Goal: Task Accomplishment & Management: Manage account settings

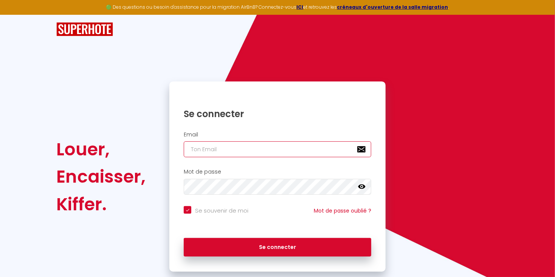
click at [217, 147] on input "email" at bounding box center [278, 149] width 188 height 16
type input "[EMAIL_ADDRESS][DOMAIN_NAME]"
checkbox input "true"
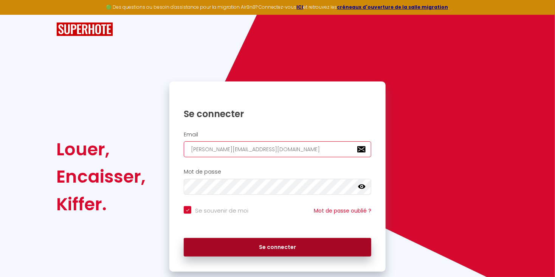
type input "[EMAIL_ADDRESS][DOMAIN_NAME]"
click at [309, 239] on button "Se connecter" at bounding box center [278, 247] width 188 height 19
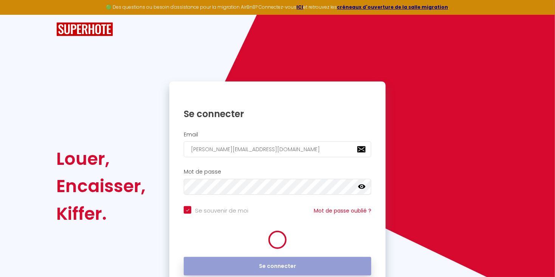
checkbox input "true"
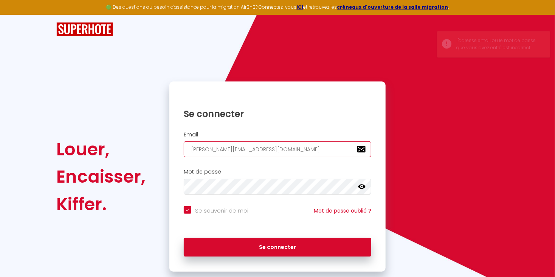
drag, startPoint x: 309, startPoint y: 151, endPoint x: 125, endPoint y: 137, distance: 183.9
click at [184, 141] on input "[EMAIL_ADDRESS][DOMAIN_NAME]" at bounding box center [278, 149] width 188 height 16
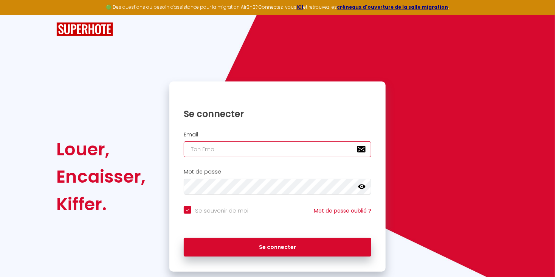
checkbox input "true"
click at [226, 149] on input "email" at bounding box center [278, 149] width 188 height 16
click at [223, 148] on input "email" at bounding box center [278, 149] width 188 height 16
type input "[EMAIL_ADDRESS][DOMAIN_NAME]"
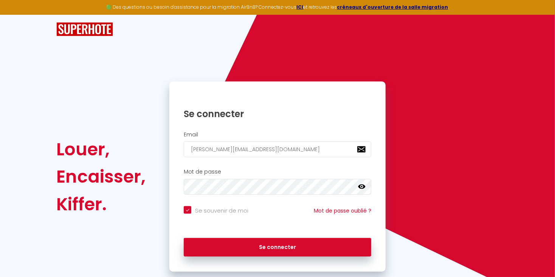
click at [362, 189] on icon at bounding box center [362, 187] width 8 height 8
click at [184, 238] on button "Se connecter" at bounding box center [278, 247] width 188 height 19
click at [305, 150] on input "[EMAIL_ADDRESS][DOMAIN_NAME]" at bounding box center [278, 149] width 188 height 16
click at [306, 150] on input "[EMAIL_ADDRESS][DOMAIN_NAME]" at bounding box center [278, 149] width 188 height 16
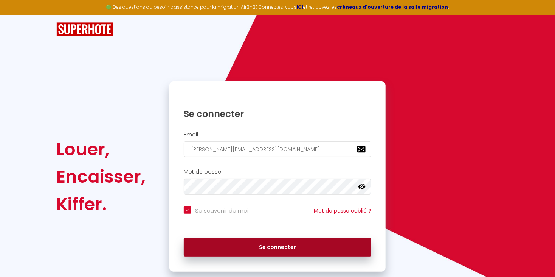
click at [305, 250] on button "Se connecter" at bounding box center [278, 247] width 188 height 19
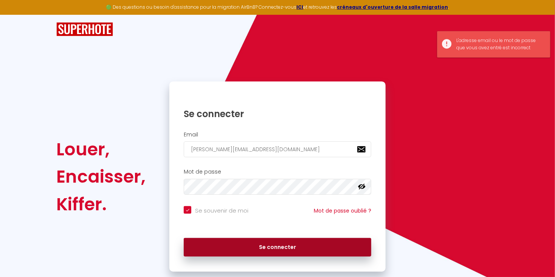
click at [305, 250] on button "Se connecter" at bounding box center [278, 247] width 188 height 19
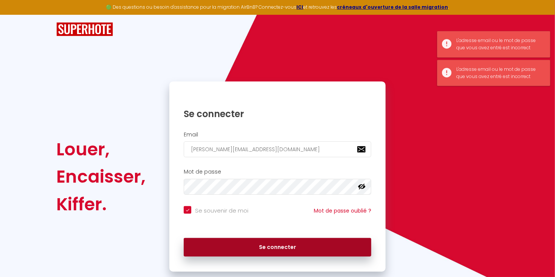
click at [305, 250] on button "Se connecter" at bounding box center [278, 247] width 188 height 19
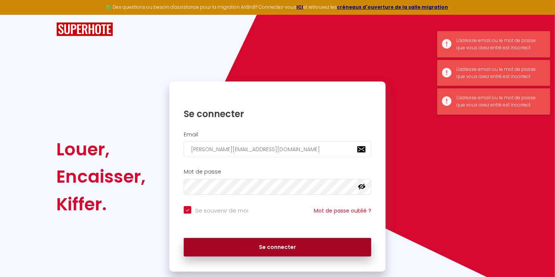
click at [305, 250] on button "Se connecter" at bounding box center [278, 247] width 188 height 19
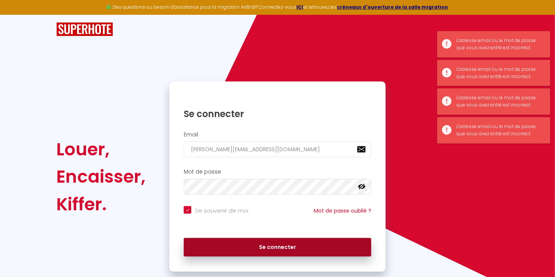
click at [305, 250] on button "Se connecter" at bounding box center [278, 247] width 188 height 19
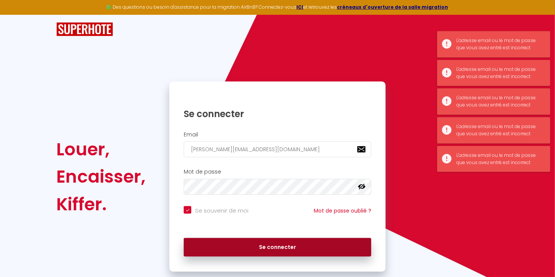
click at [305, 250] on button "Se connecter" at bounding box center [278, 247] width 188 height 19
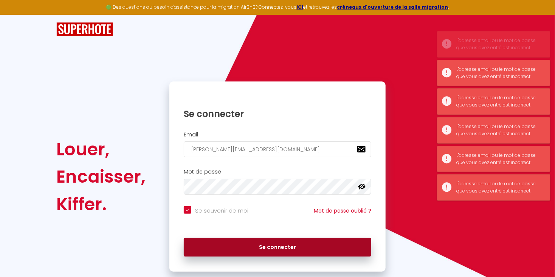
click at [305, 250] on button "Se connecter" at bounding box center [278, 247] width 188 height 19
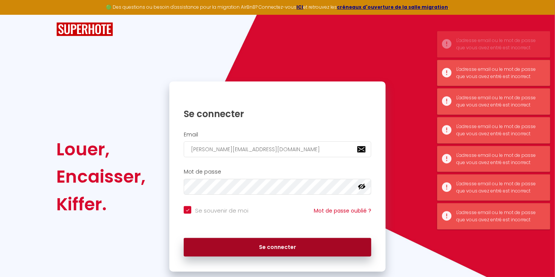
click at [305, 252] on button "Se connecter" at bounding box center [278, 247] width 188 height 19
checkbox input "true"
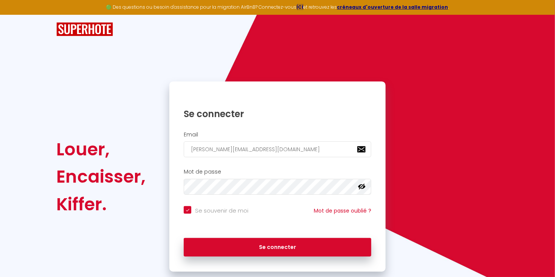
click at [304, 6] on strong "ICI" at bounding box center [300, 7] width 7 height 6
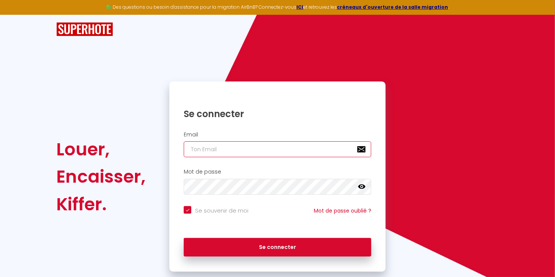
click at [269, 146] on input "email" at bounding box center [278, 149] width 188 height 16
type input "[EMAIL_ADDRESS][DOMAIN_NAME]"
checkbox input "true"
type input "[EMAIL_ADDRESS][DOMAIN_NAME]"
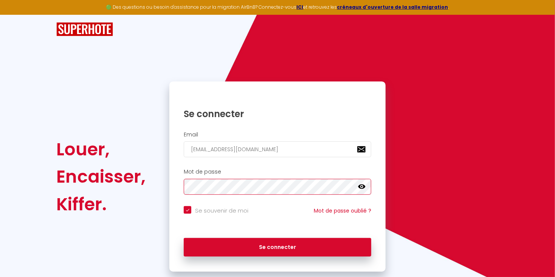
checkbox input "true"
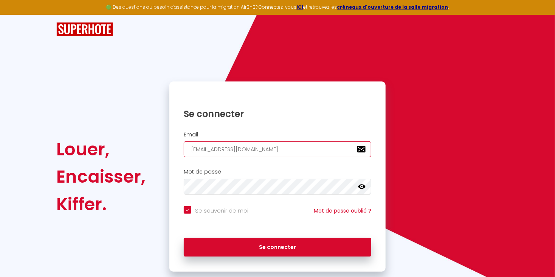
click at [305, 145] on input "[EMAIL_ADDRESS][DOMAIN_NAME]" at bounding box center [278, 149] width 188 height 16
type input "[PERSON_NAME][EMAIL_ADDRESS][DOMAIN_NAME]"
checkbox input "true"
type input "[EMAIL_ADDRESS][DOMAIN_NAME]"
click at [282, 118] on h1 "Se connecter" at bounding box center [278, 114] width 188 height 12
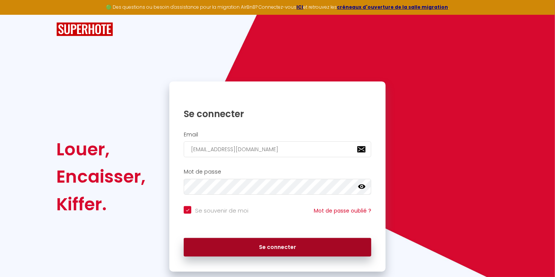
click at [311, 252] on button "Se connecter" at bounding box center [278, 247] width 188 height 19
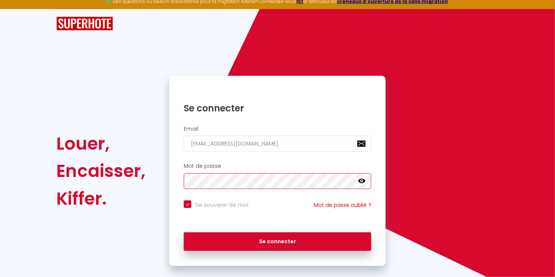
scroll to position [17, 0]
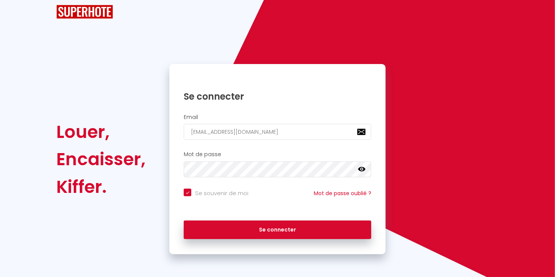
click at [362, 168] on icon at bounding box center [362, 169] width 8 height 8
click at [361, 167] on icon at bounding box center [362, 169] width 8 height 6
click at [361, 167] on icon at bounding box center [362, 169] width 8 height 5
click at [361, 167] on icon at bounding box center [362, 169] width 8 height 6
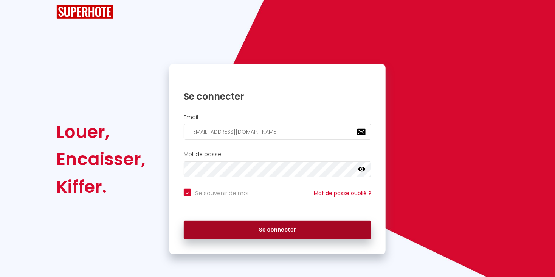
click at [351, 232] on button "Se connecter" at bounding box center [278, 229] width 188 height 19
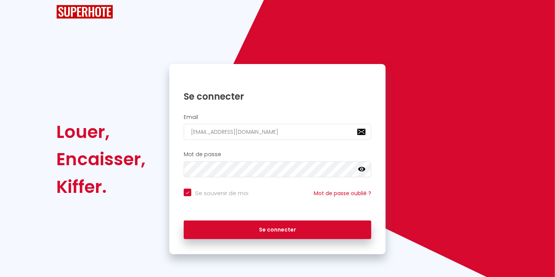
checkbox input "true"
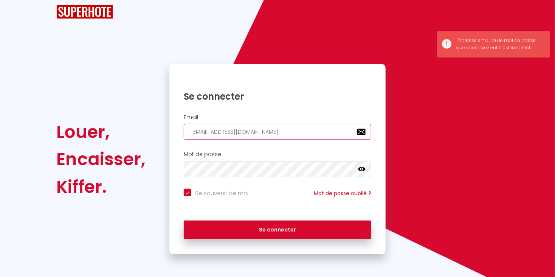
click at [333, 127] on input "[EMAIL_ADDRESS][DOMAIN_NAME]" at bounding box center [278, 132] width 188 height 16
